Goal: Task Accomplishment & Management: Manage account settings

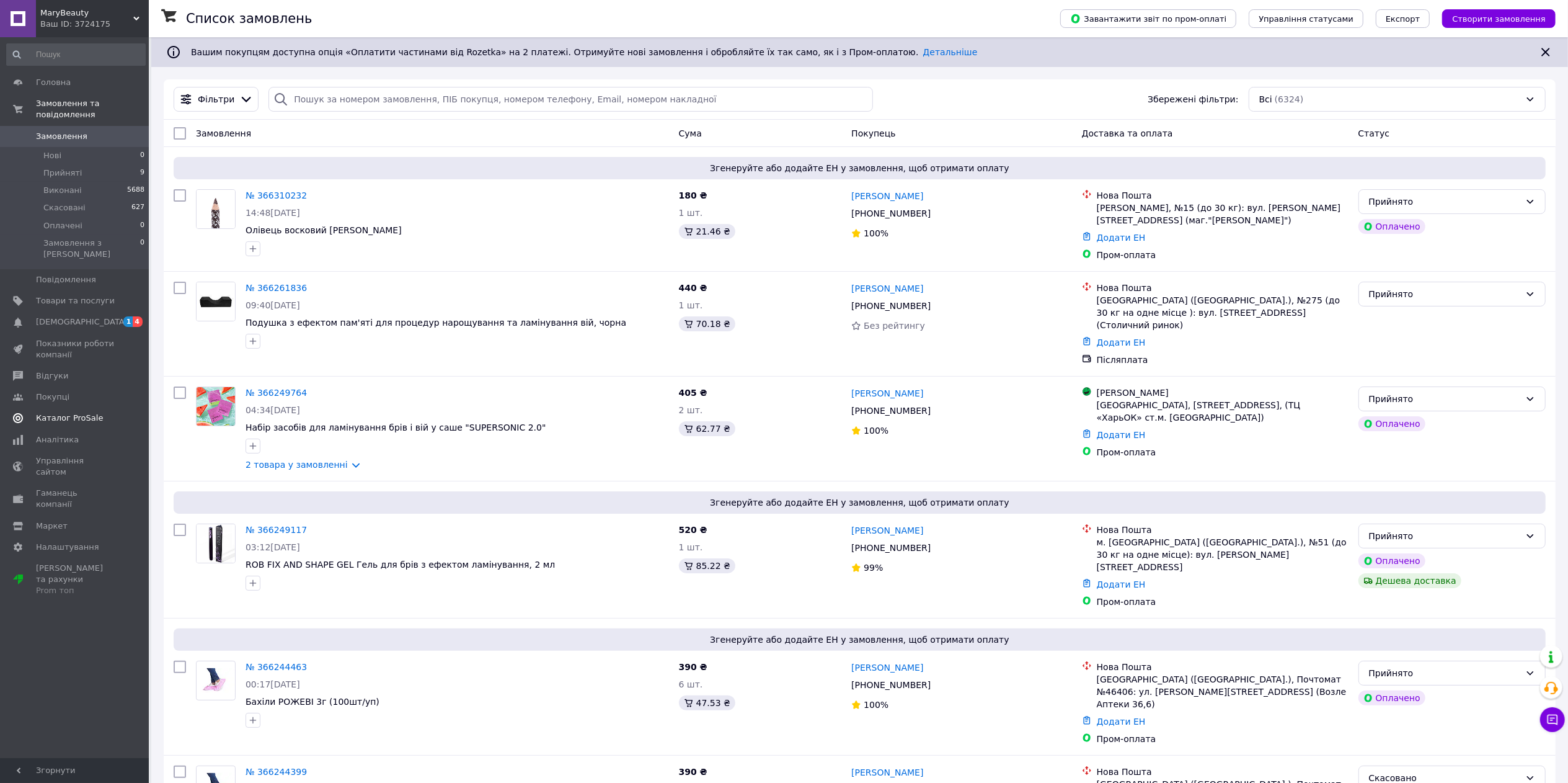
click at [85, 413] on span "Каталог ProSale" at bounding box center [69, 418] width 67 height 11
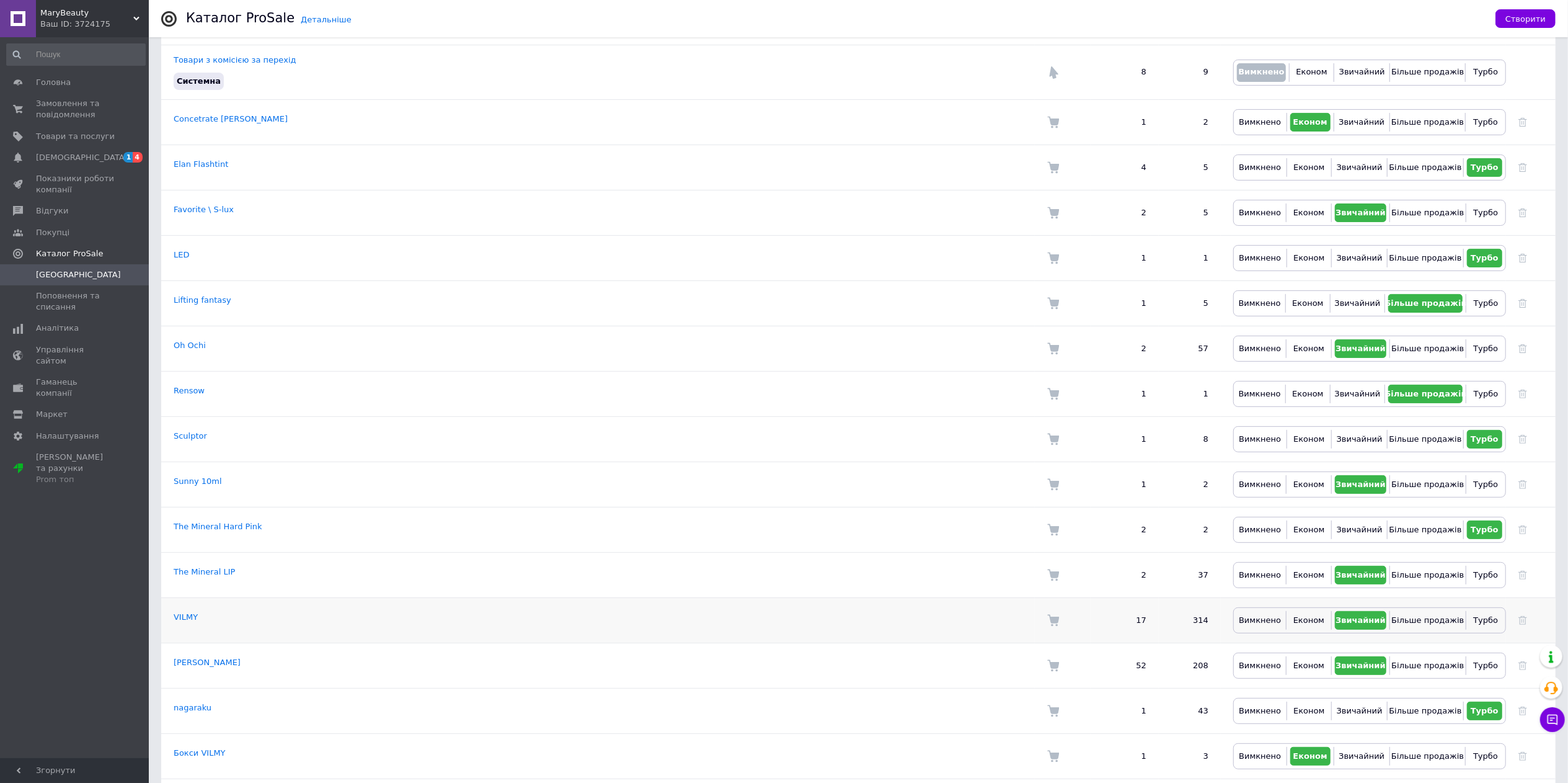
scroll to position [248, 0]
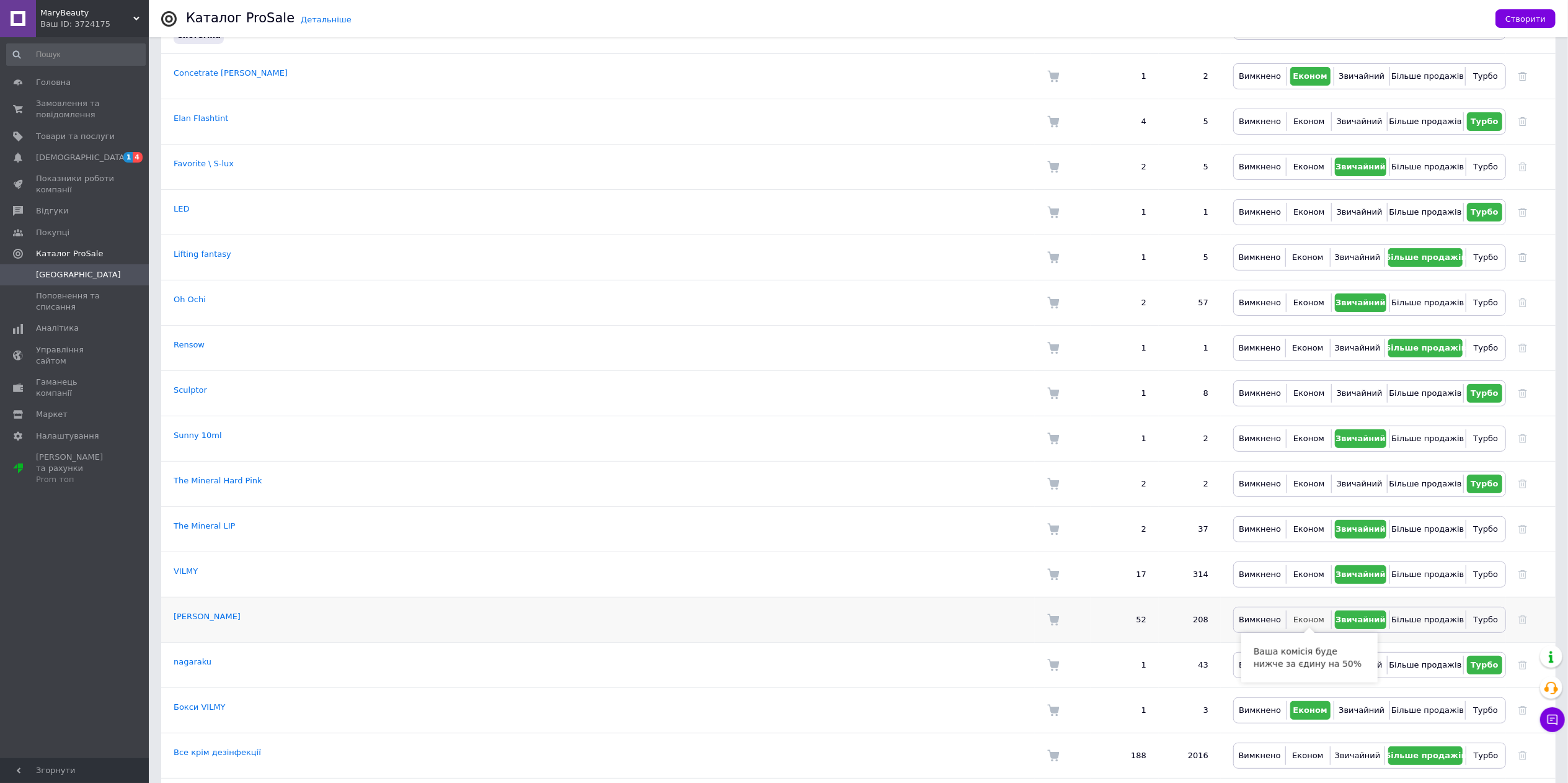
click at [1309, 622] on span "Економ" at bounding box center [1309, 619] width 31 height 9
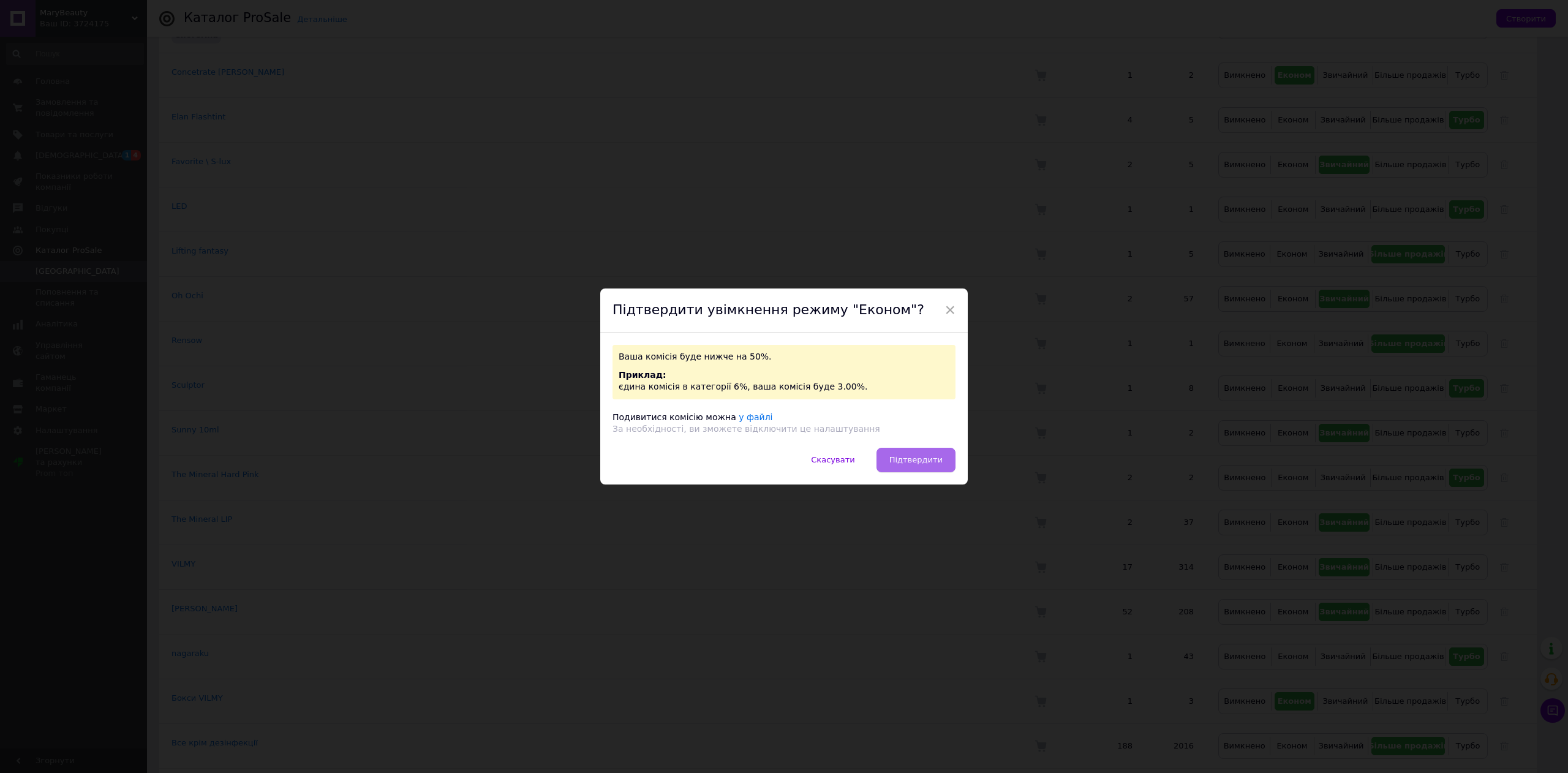
click at [924, 462] on span "Підтвердити" at bounding box center [916, 459] width 54 height 9
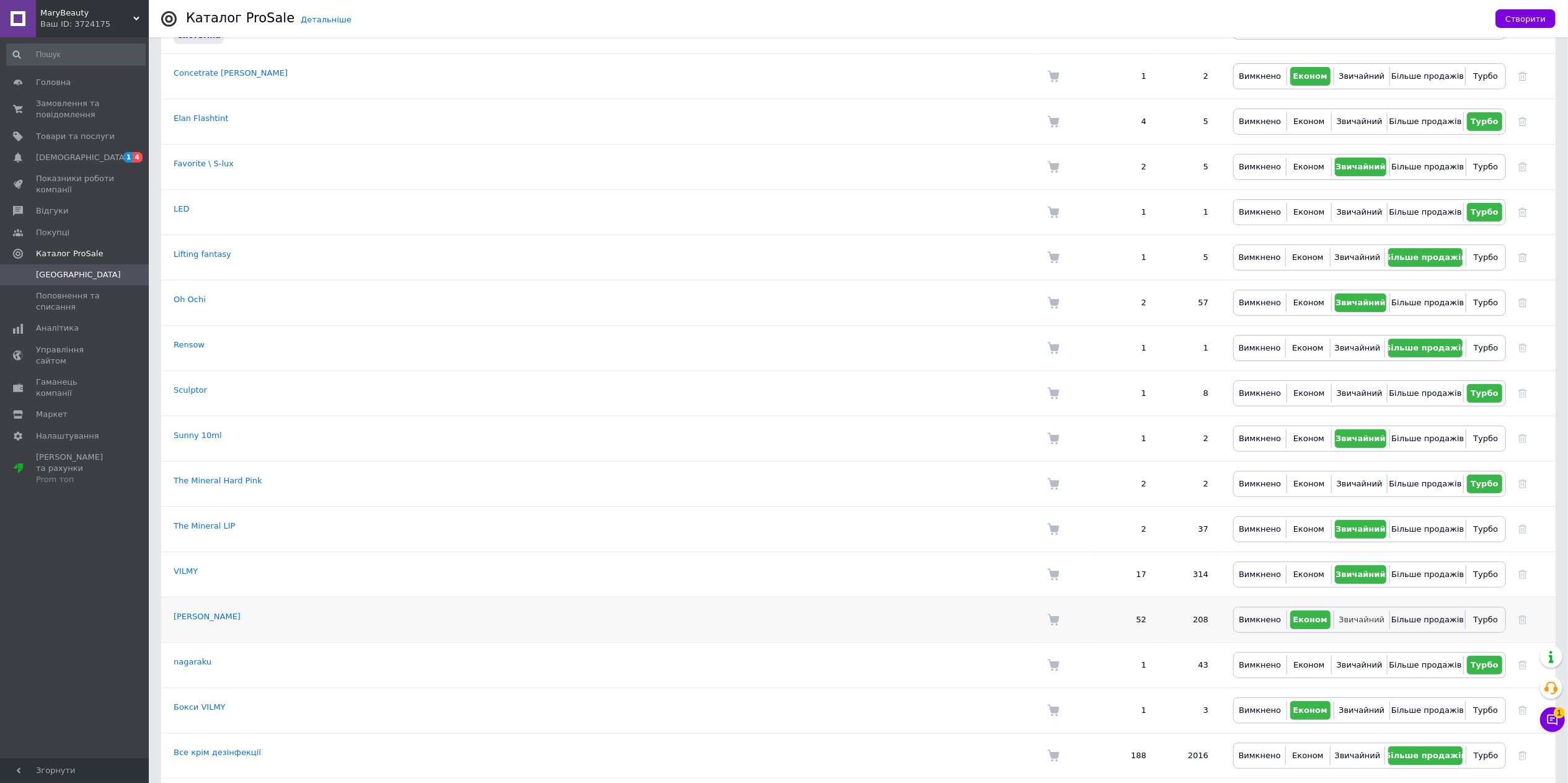
click at [1355, 615] on span "Звичайний" at bounding box center [1362, 619] width 46 height 9
click at [105, 158] on span "[DEMOGRAPHIC_DATA]" at bounding box center [75, 158] width 79 height 11
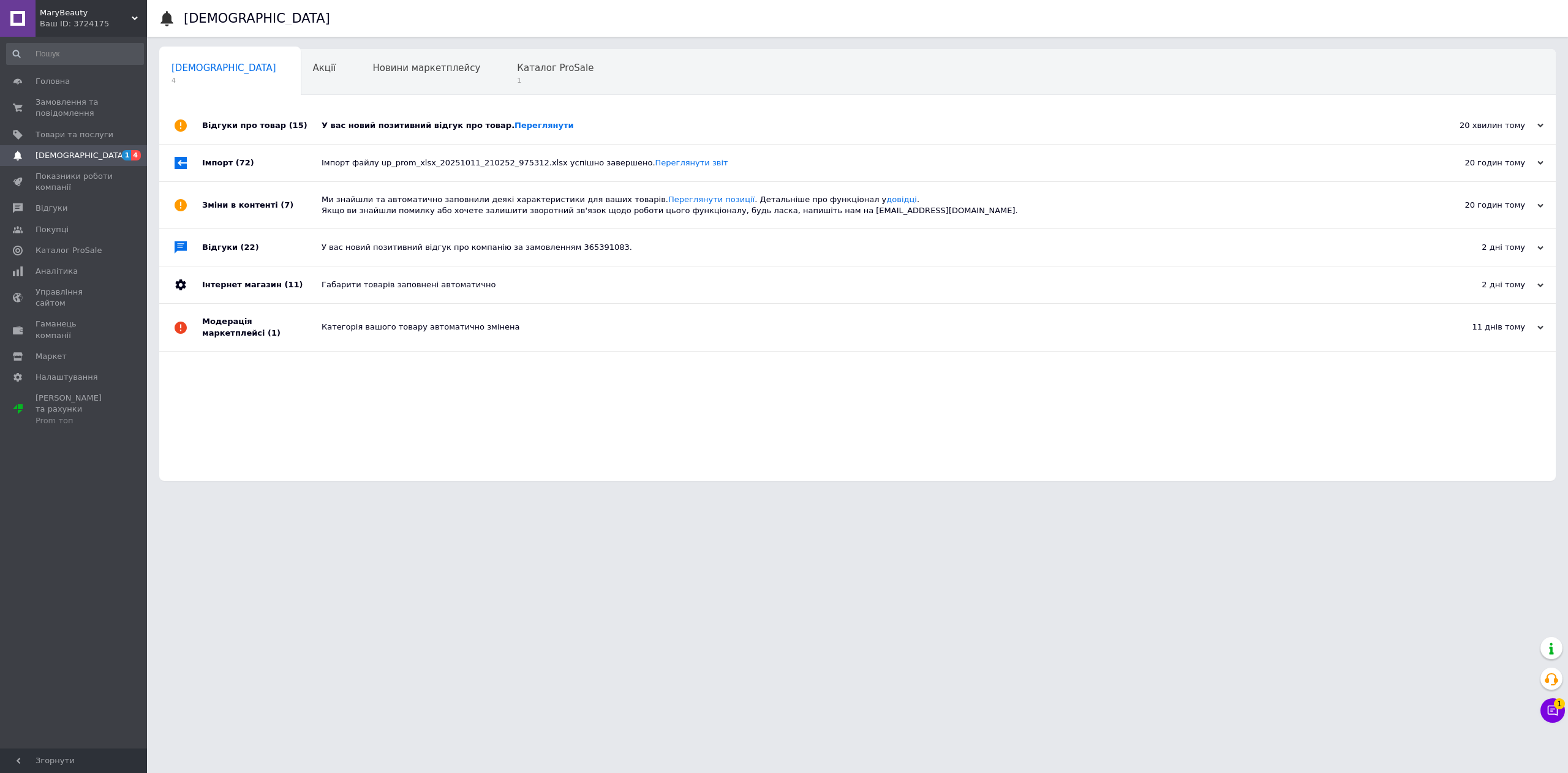
click at [407, 131] on div "У вас новий позитивний відгук про товар. [GEOGRAPHIC_DATA]" at bounding box center [871, 125] width 1100 height 11
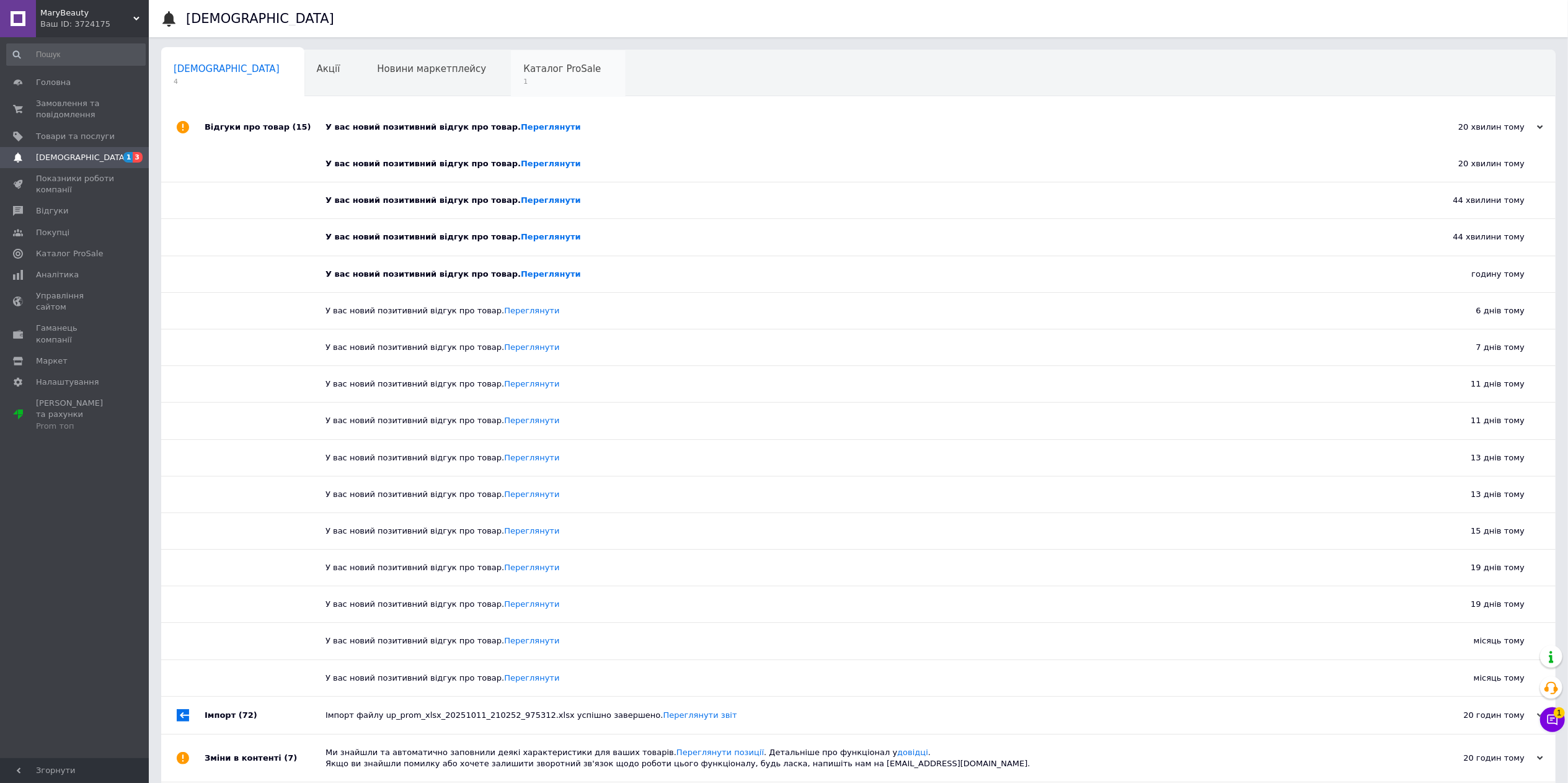
click at [511, 52] on div "Каталог ProSale 1" at bounding box center [568, 74] width 115 height 47
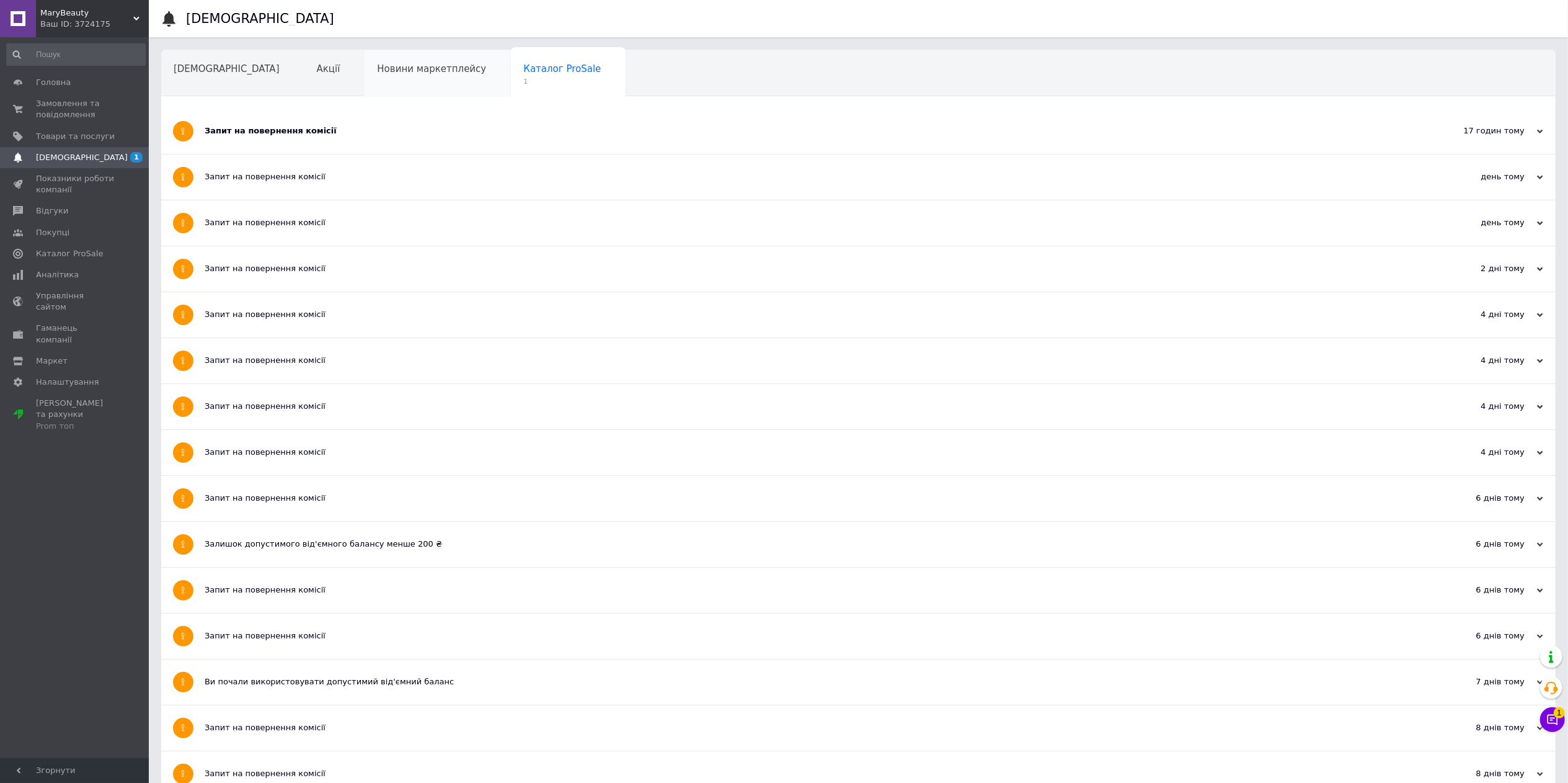
click at [377, 68] on span "Новини маркетплейсу" at bounding box center [431, 69] width 110 height 11
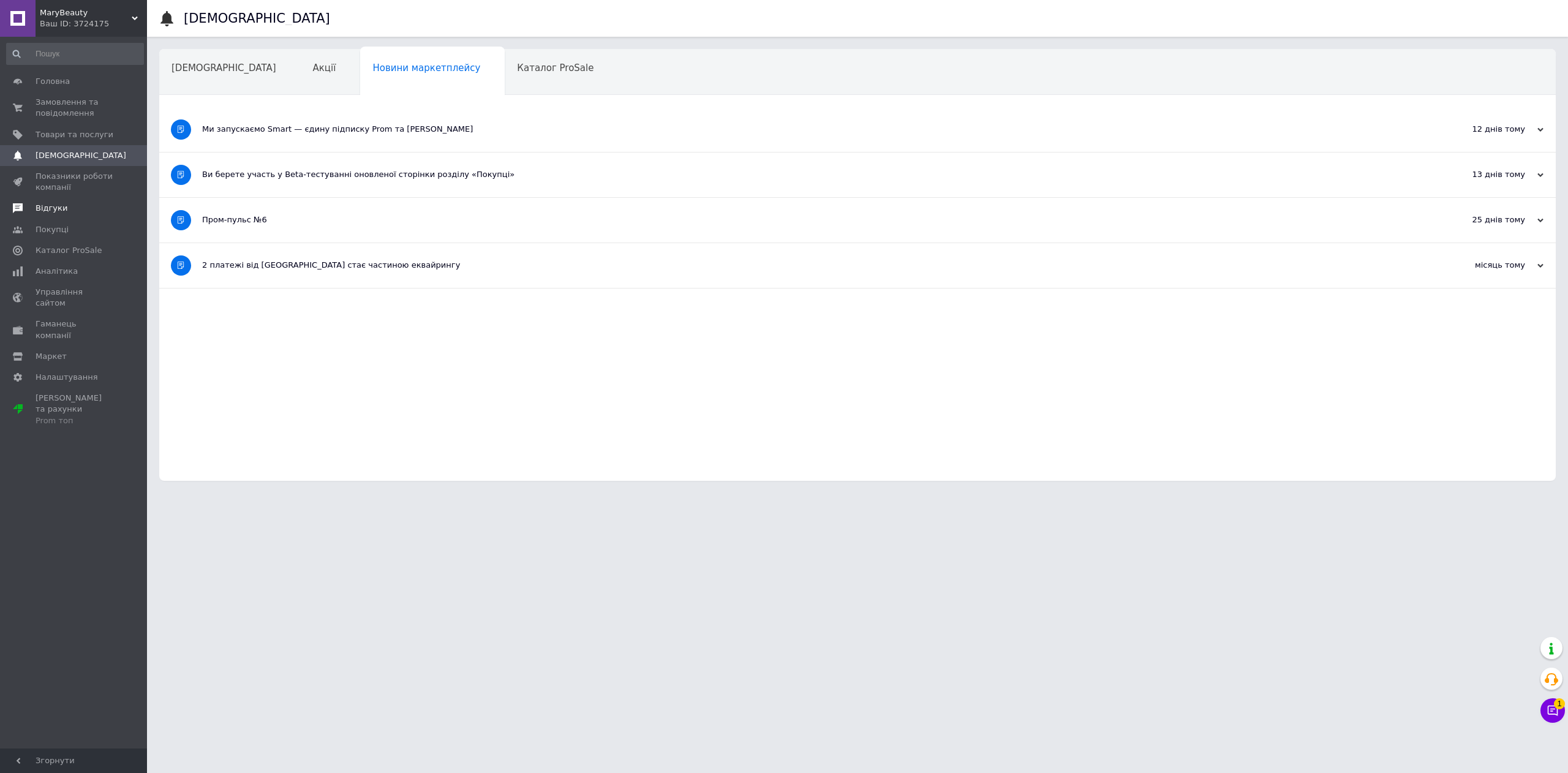
click at [72, 211] on span "Відгуки" at bounding box center [75, 208] width 78 height 11
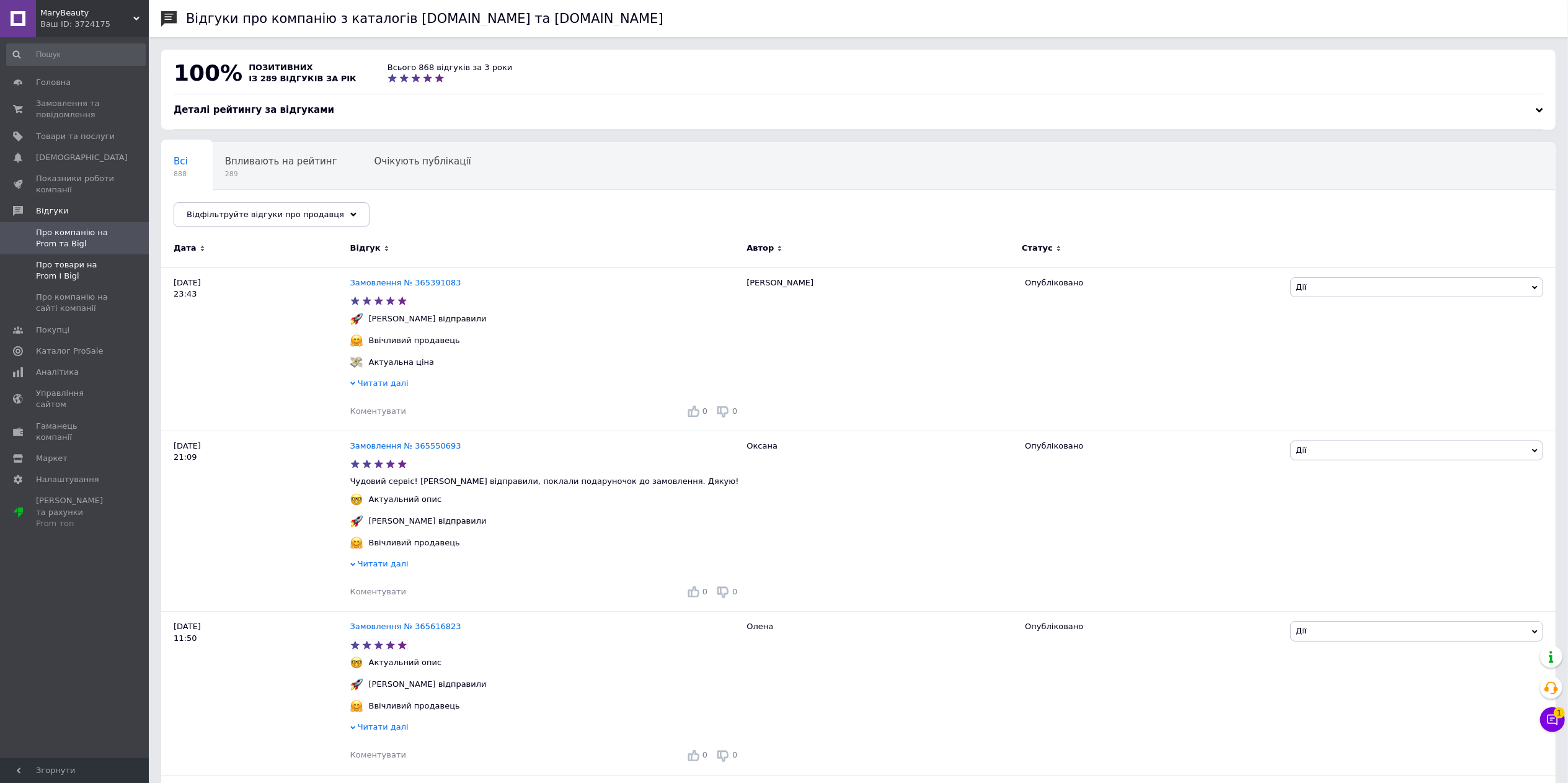
click at [82, 280] on span "Про товари на Prom і Bigl" at bounding box center [75, 271] width 79 height 22
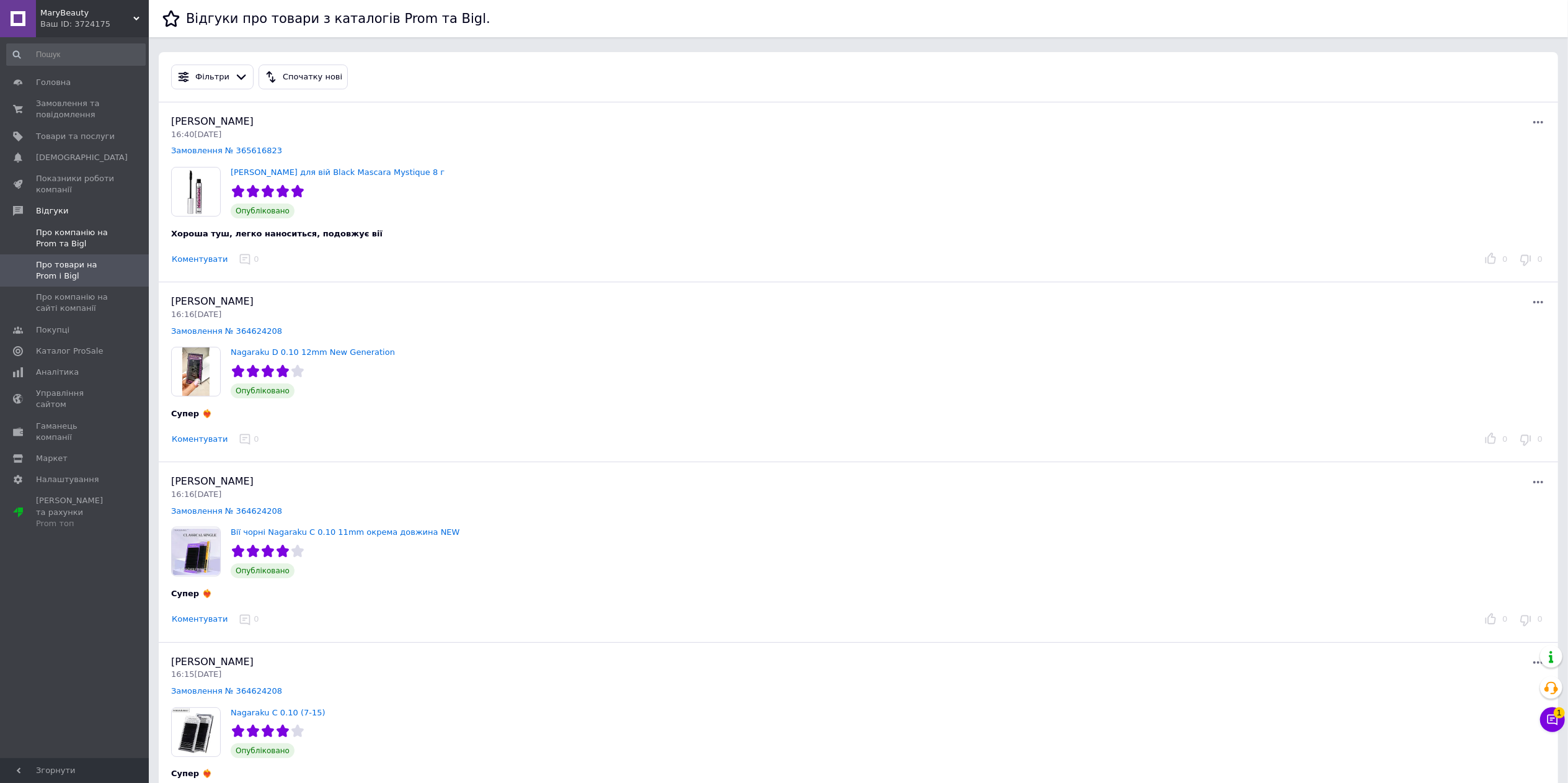
click at [90, 231] on span "Про компанію на Prom та Bigl" at bounding box center [75, 238] width 79 height 22
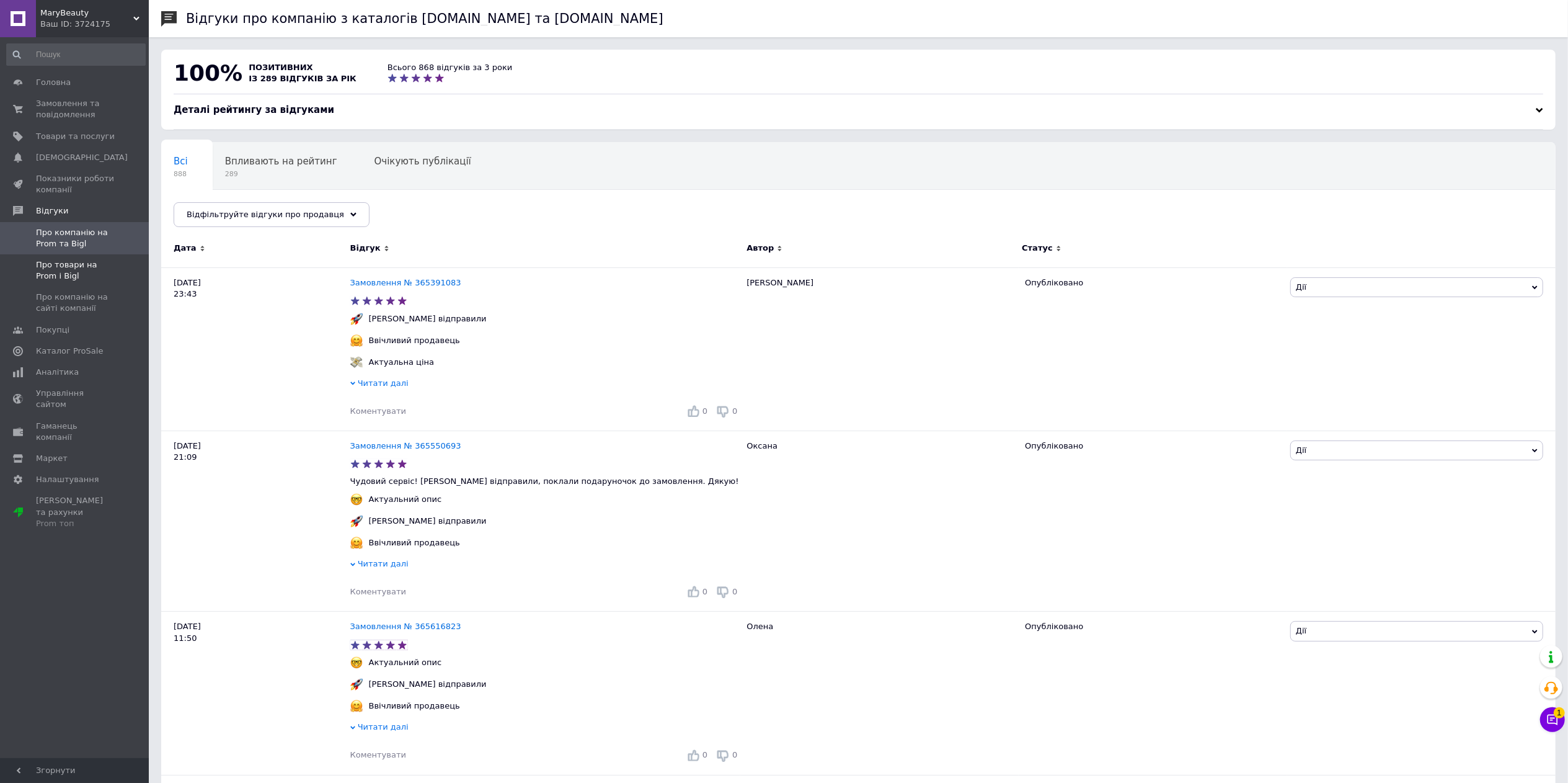
click at [87, 275] on span "Про товари на Prom і Bigl" at bounding box center [75, 271] width 79 height 22
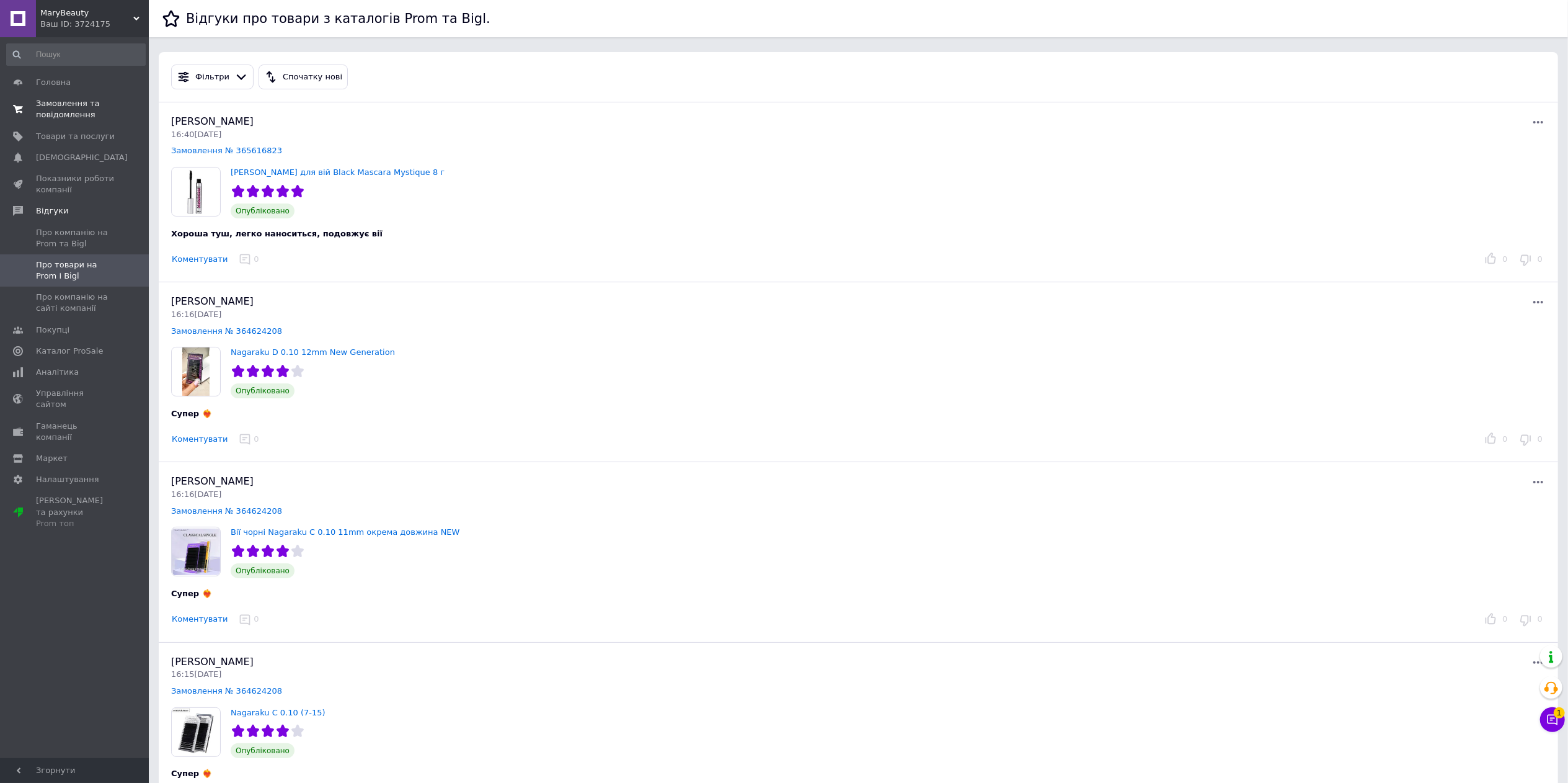
click at [67, 106] on span "Замовлення та повідомлення" at bounding box center [75, 109] width 79 height 22
